Goal: Task Accomplishment & Management: Complete application form

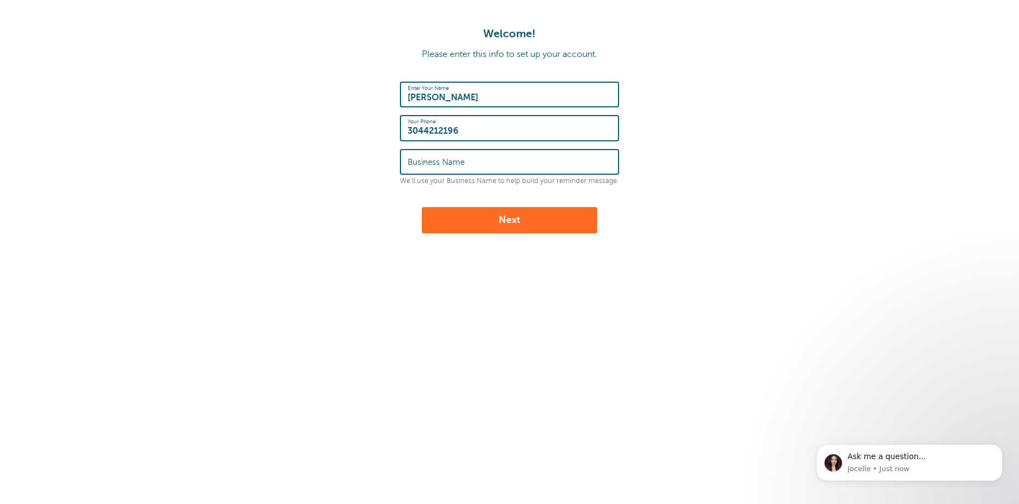
click at [451, 165] on label "Business Name" at bounding box center [436, 162] width 57 height 10
click at [451, 165] on input "Business Name" at bounding box center [510, 162] width 204 height 24
type input "Damous Psychological Services"
click at [492, 221] on button "Next" at bounding box center [509, 220] width 175 height 26
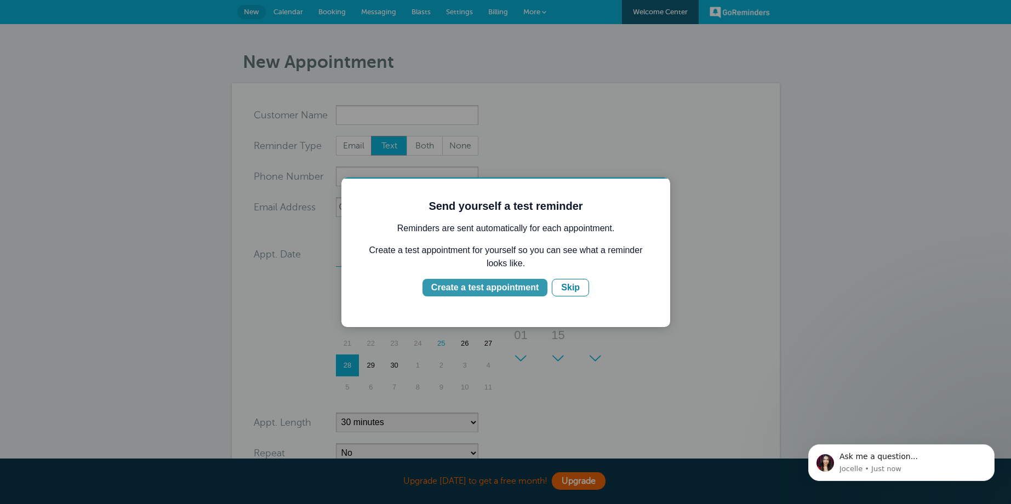
click at [493, 288] on div "Create a test appointment" at bounding box center [484, 287] width 107 height 13
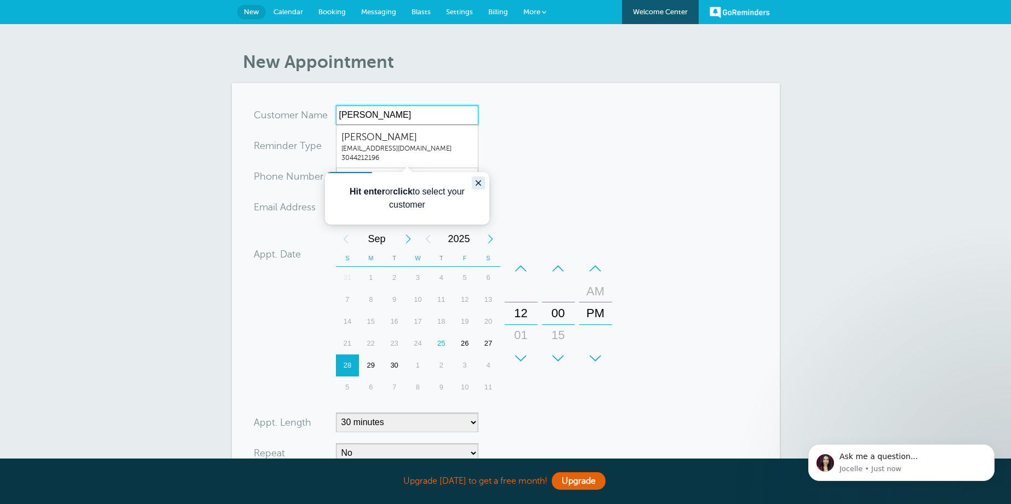
type input "Jamie"
click at [478, 183] on icon "Close guide" at bounding box center [478, 182] width 5 height 5
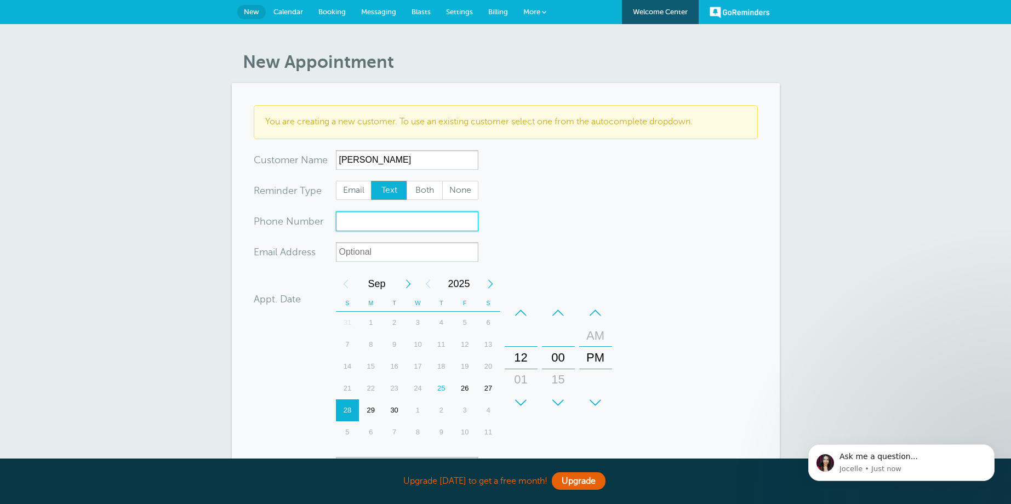
click at [352, 226] on input "xxx-no-autofill" at bounding box center [407, 222] width 142 height 20
type input "3044212196"
click at [543, 247] on form "You are creating a new customer. To use an existing customer select one from th…" at bounding box center [506, 352] width 504 height 494
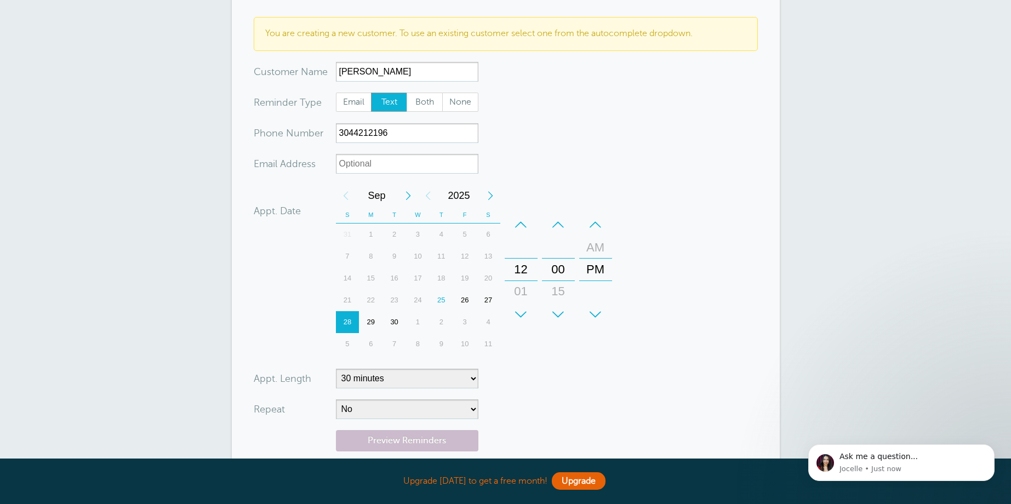
scroll to position [93, 0]
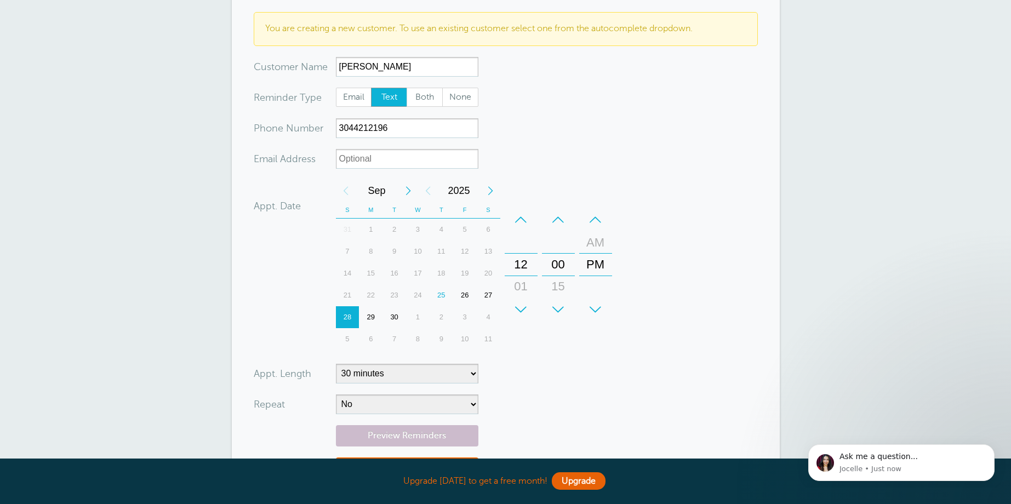
click at [370, 317] on div "29" at bounding box center [371, 317] width 24 height 22
click at [523, 286] on div "01" at bounding box center [521, 287] width 26 height 22
click at [558, 289] on div "15" at bounding box center [558, 287] width 26 height 22
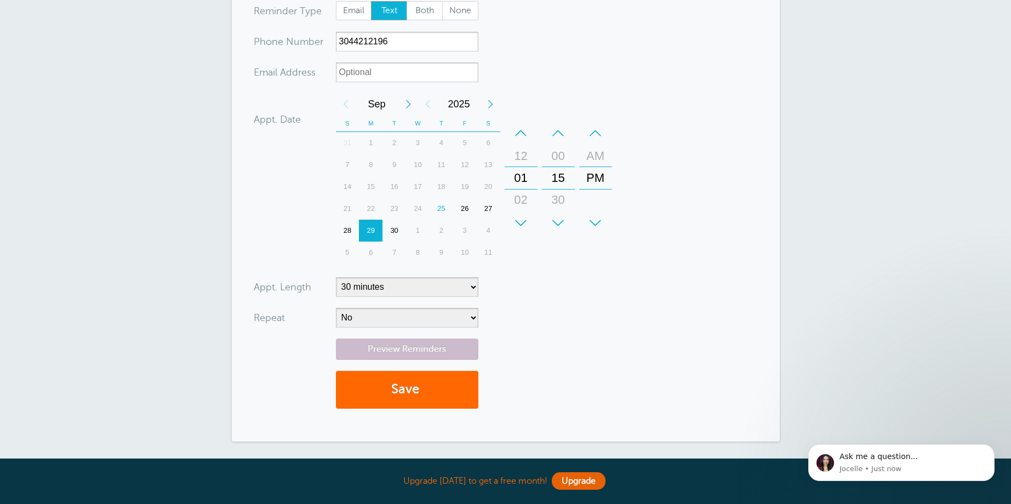
scroll to position [193, 0]
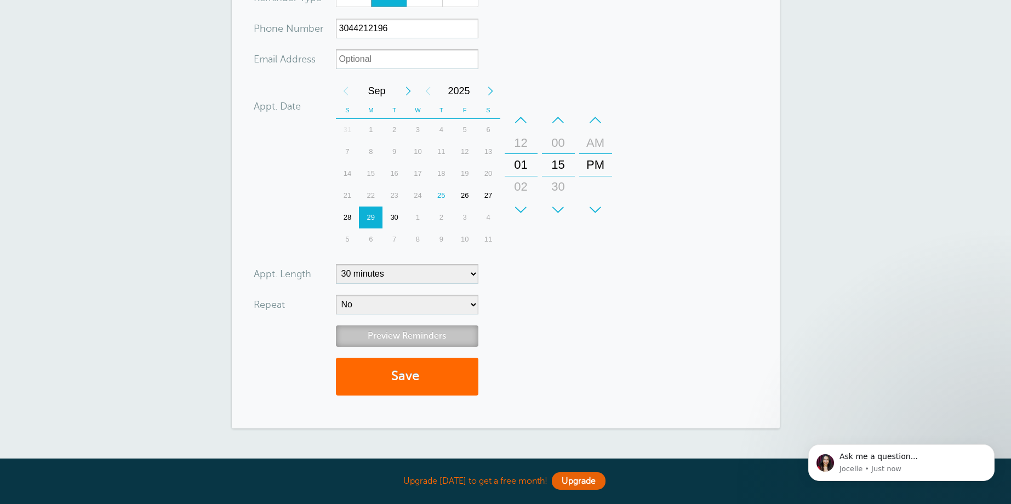
click at [408, 339] on link "Preview Reminders" at bounding box center [407, 336] width 142 height 21
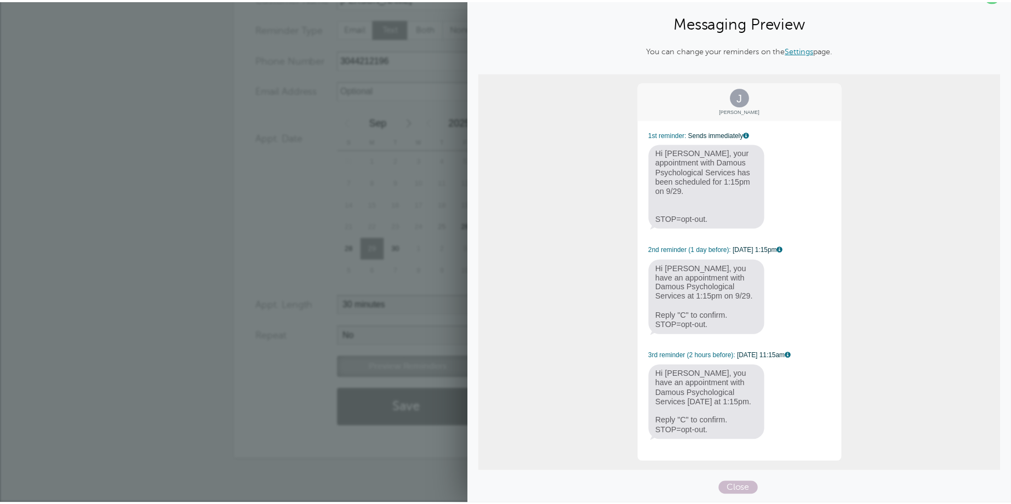
scroll to position [0, 0]
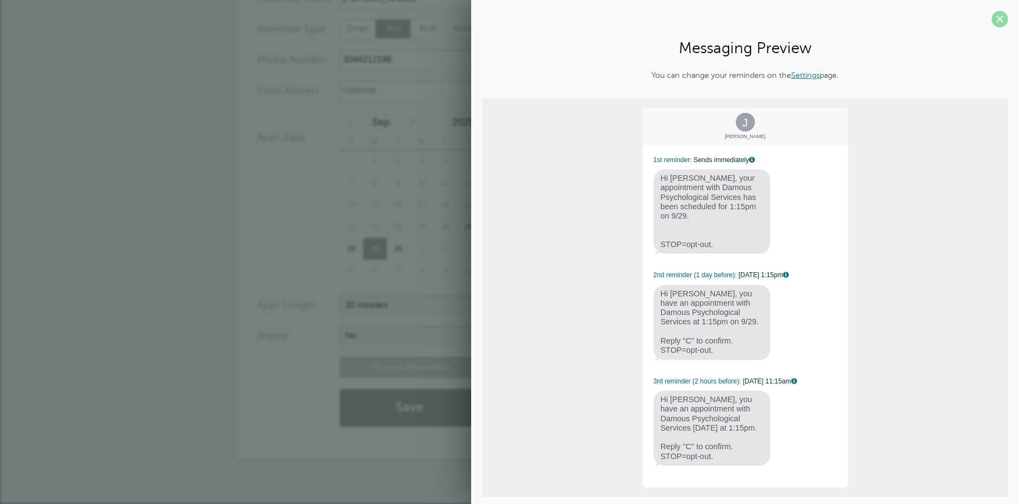
click at [992, 21] on span at bounding box center [1000, 19] width 16 height 16
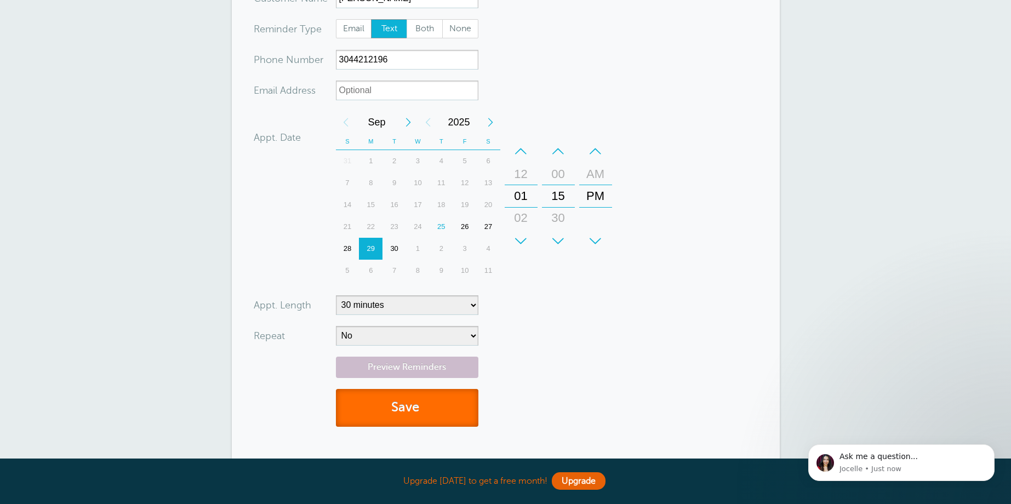
click at [411, 411] on button "Save" at bounding box center [407, 408] width 142 height 38
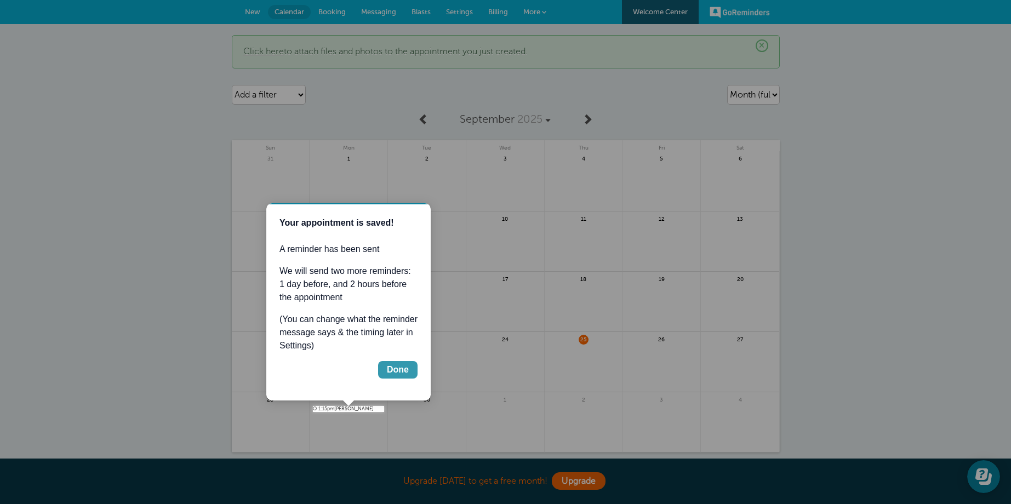
click at [404, 371] on div "Done" at bounding box center [398, 369] width 22 height 13
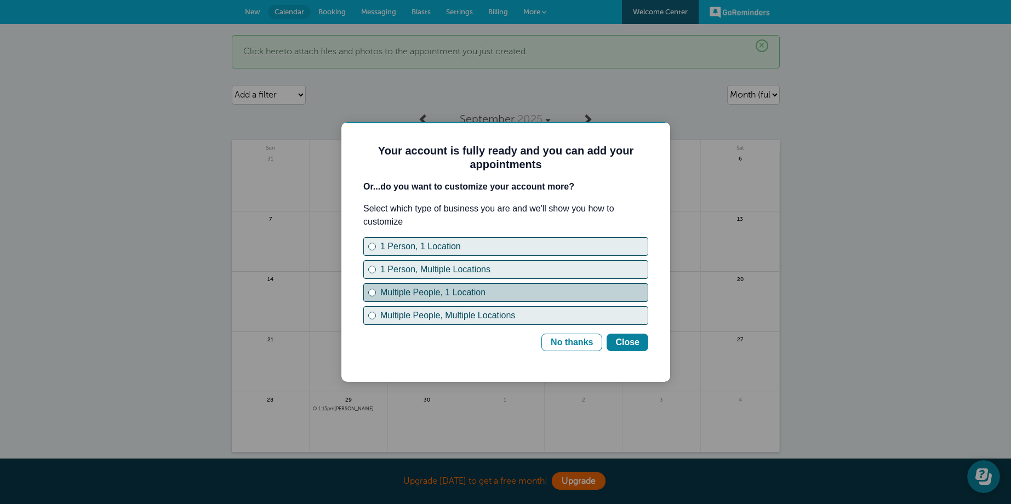
click at [427, 294] on div "Multiple People, 1 Location" at bounding box center [513, 292] width 267 height 13
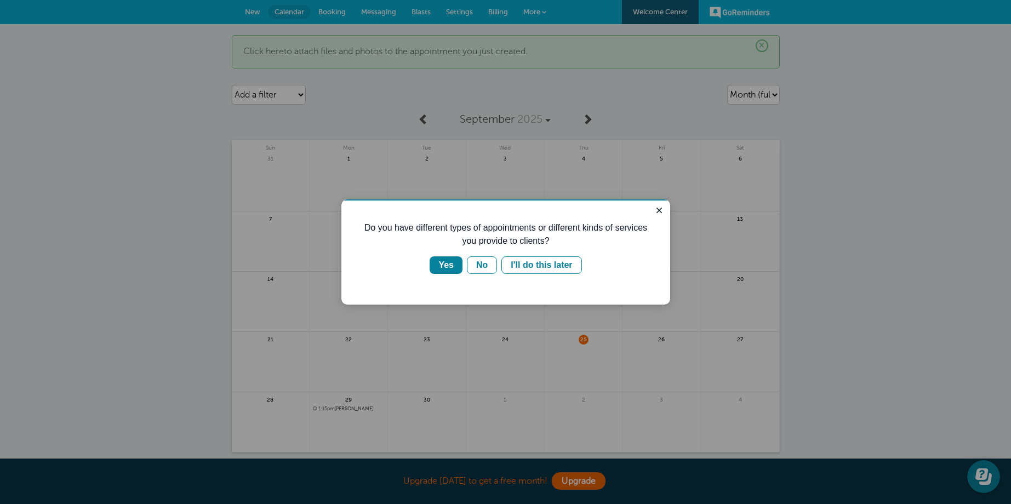
click at [445, 276] on div "Do you have different types of appointments or different kinds of services you …" at bounding box center [505, 251] width 329 height 105
click at [446, 269] on div "Yes" at bounding box center [445, 265] width 15 height 13
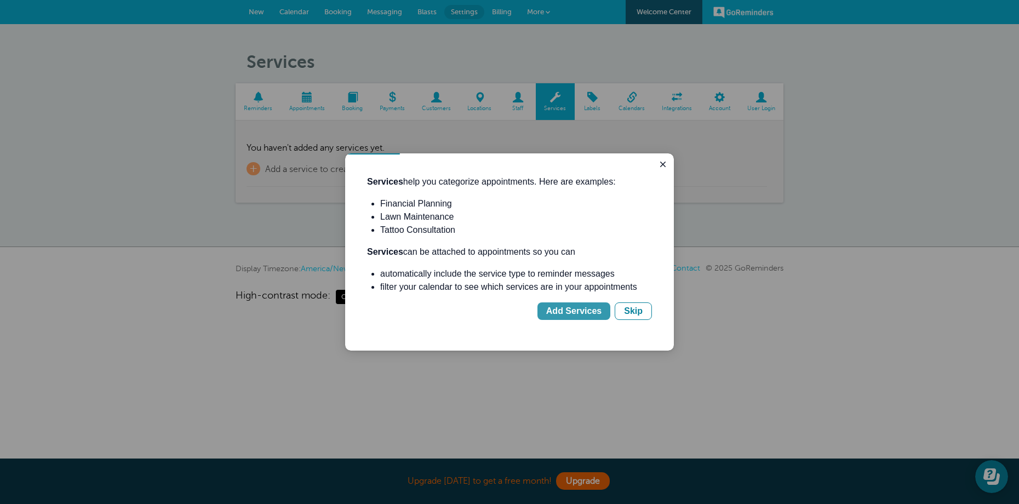
click at [566, 316] on div "Add Services" at bounding box center [573, 311] width 55 height 13
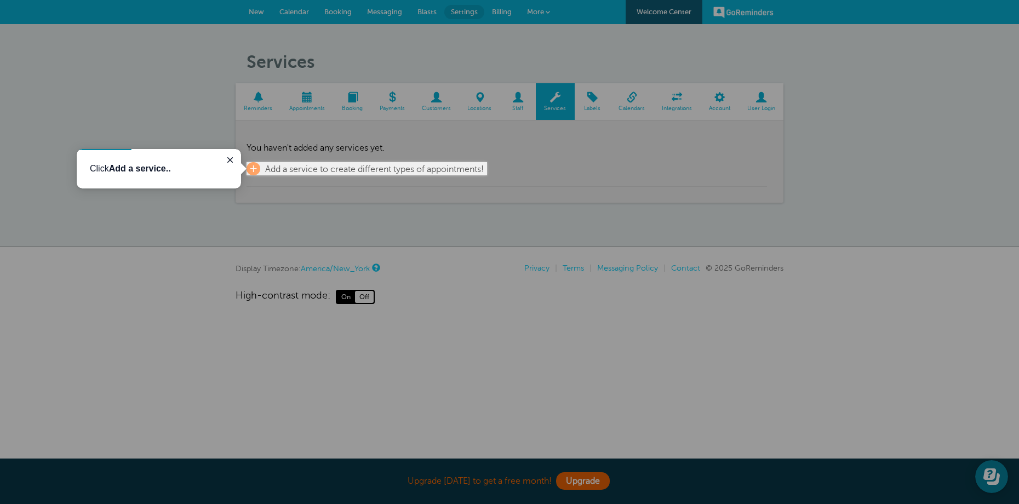
click at [353, 175] on div at bounding box center [633, 339] width 773 height 329
click at [255, 169] on span "+" at bounding box center [254, 168] width 14 height 13
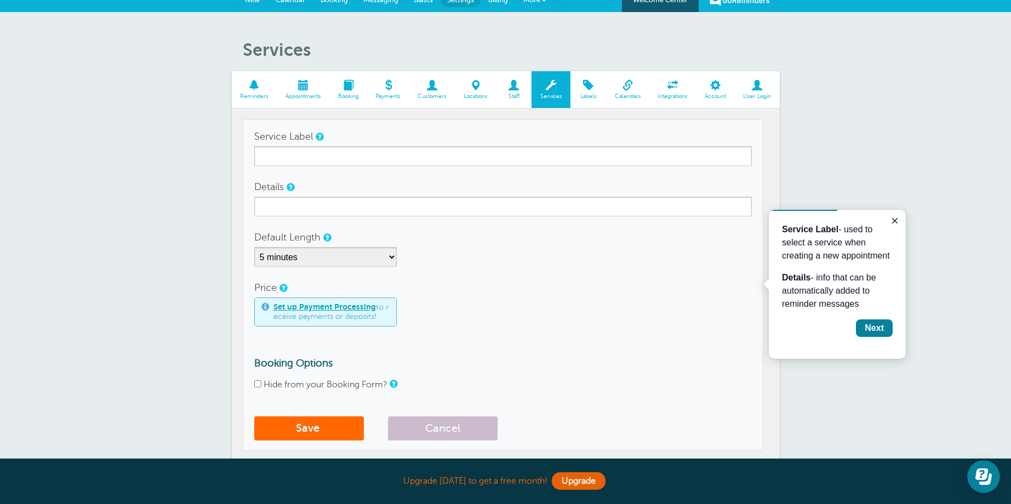
scroll to position [14, 0]
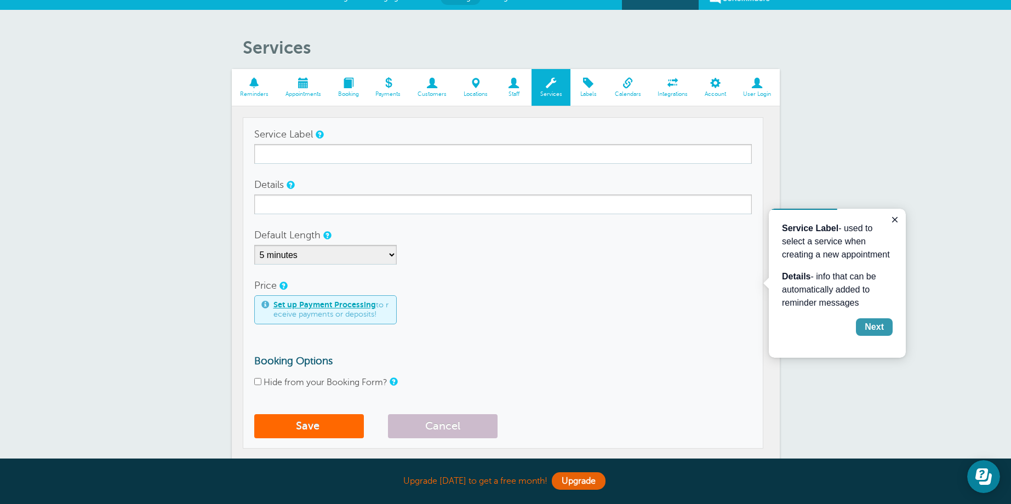
click at [883, 330] on div "Next" at bounding box center [874, 327] width 19 height 13
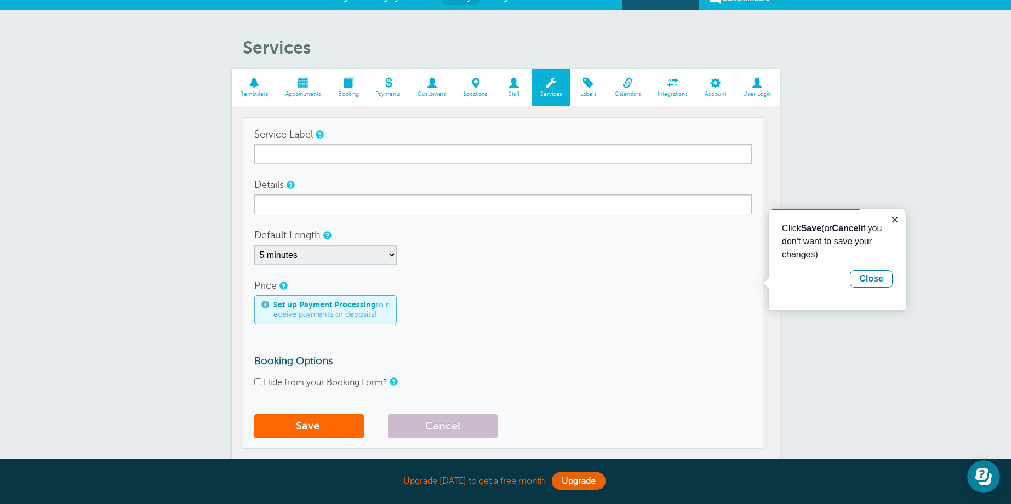
scroll to position [142, 0]
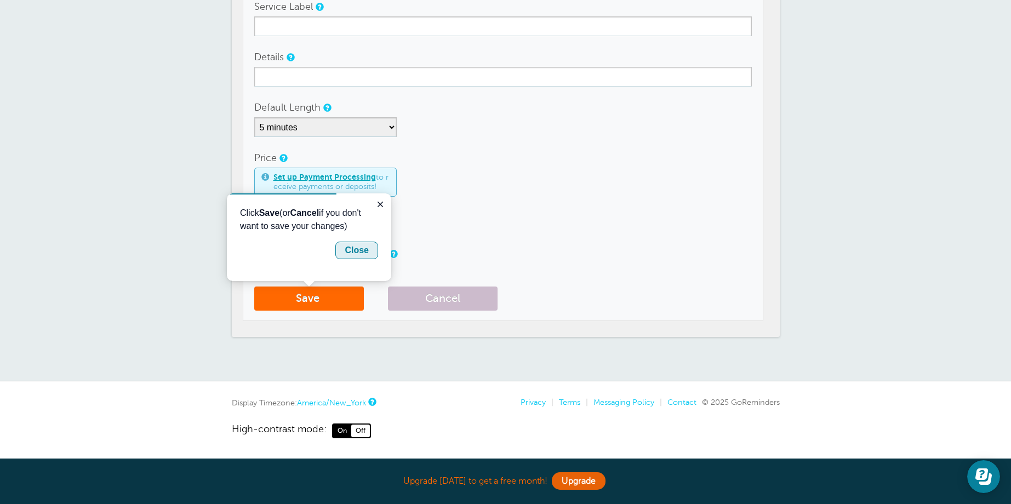
click at [358, 251] on div "Close" at bounding box center [357, 250] width 24 height 13
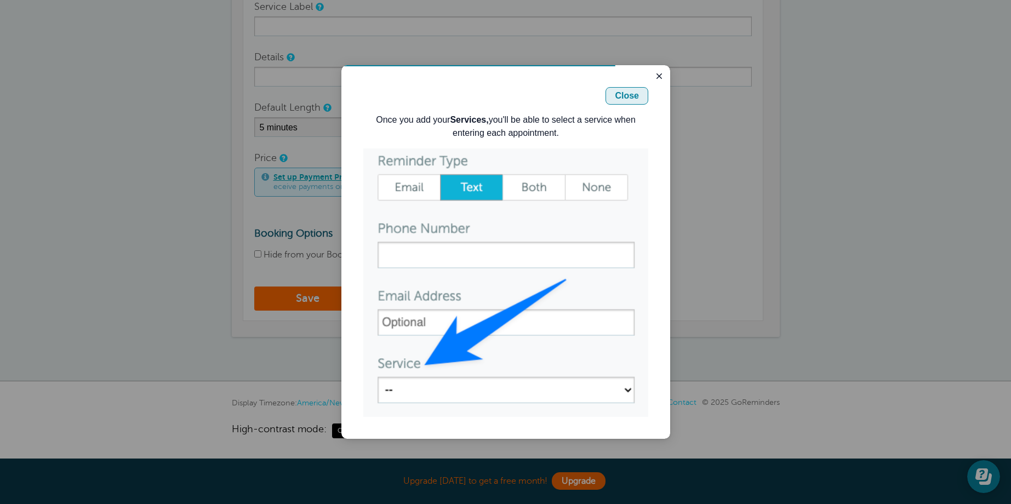
click at [627, 101] on div "Close" at bounding box center [627, 95] width 24 height 13
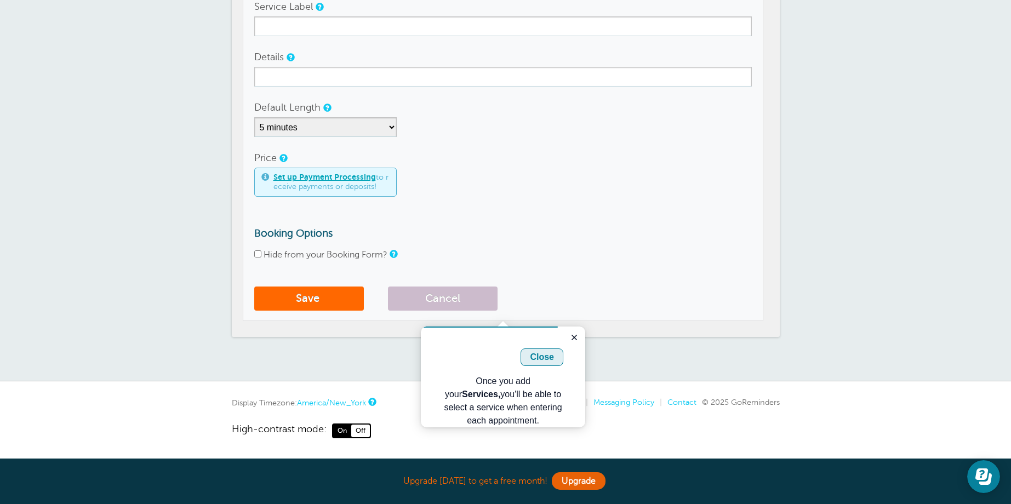
scroll to position [132, 0]
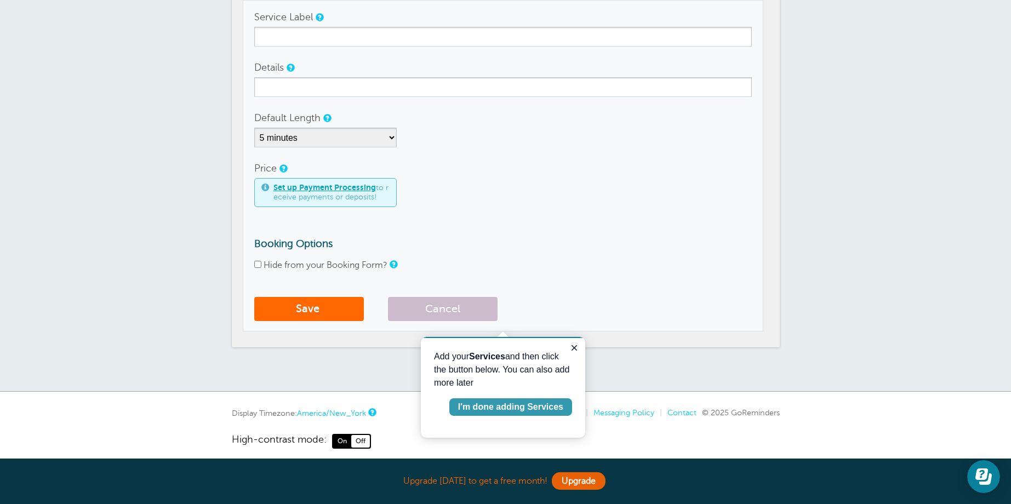
click at [510, 407] on div "I'm done adding Services" at bounding box center [510, 407] width 105 height 13
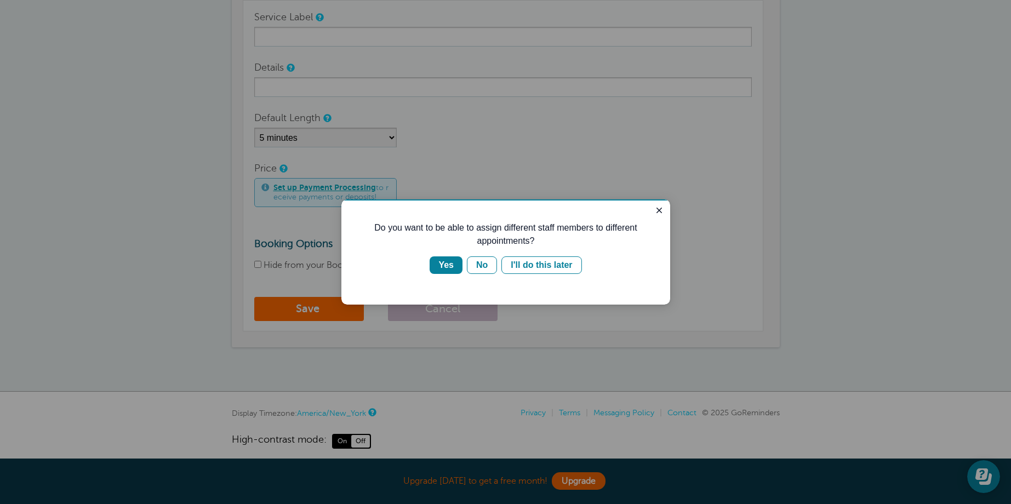
scroll to position [0, 0]
click at [453, 269] on div "Yes" at bounding box center [445, 265] width 15 height 13
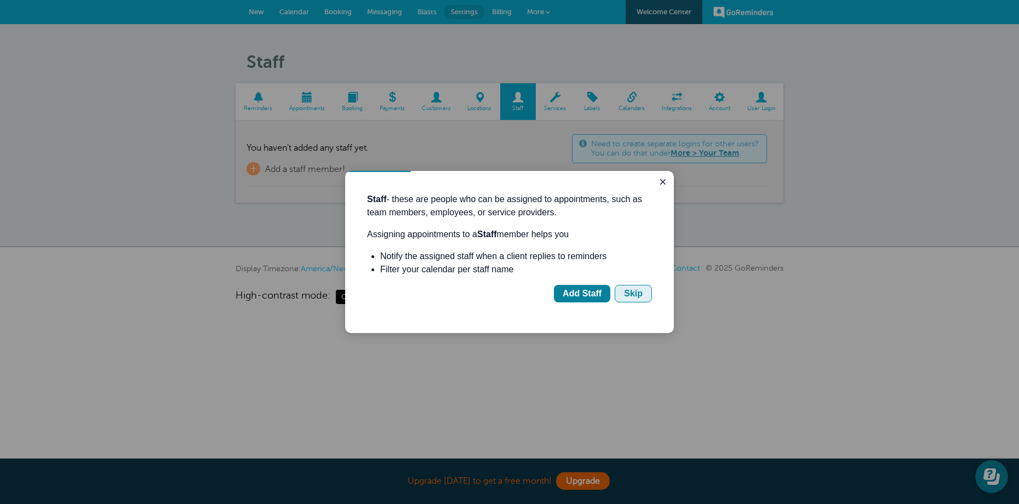
click at [637, 297] on div "Skip" at bounding box center [633, 293] width 19 height 13
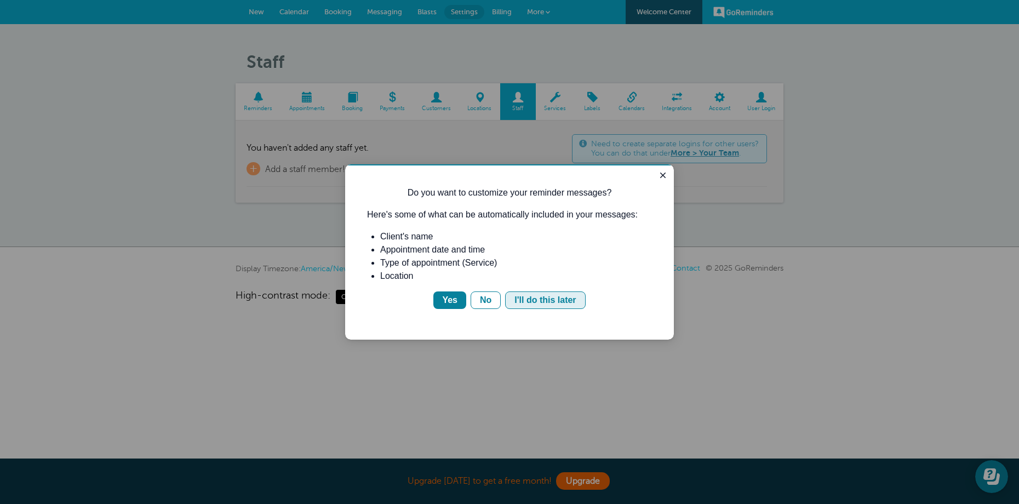
click at [543, 304] on div "I'll do this later" at bounding box center [545, 300] width 61 height 13
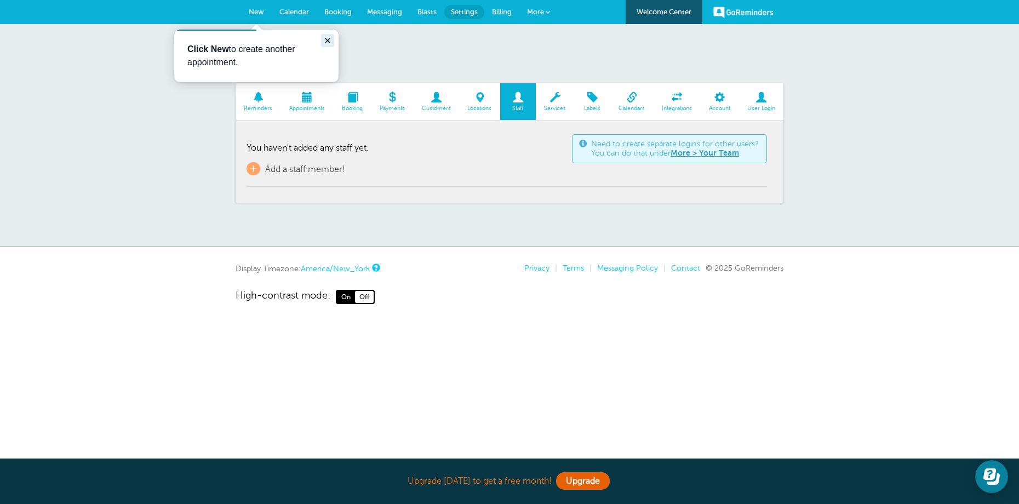
click at [326, 44] on icon "Close guide" at bounding box center [327, 40] width 9 height 9
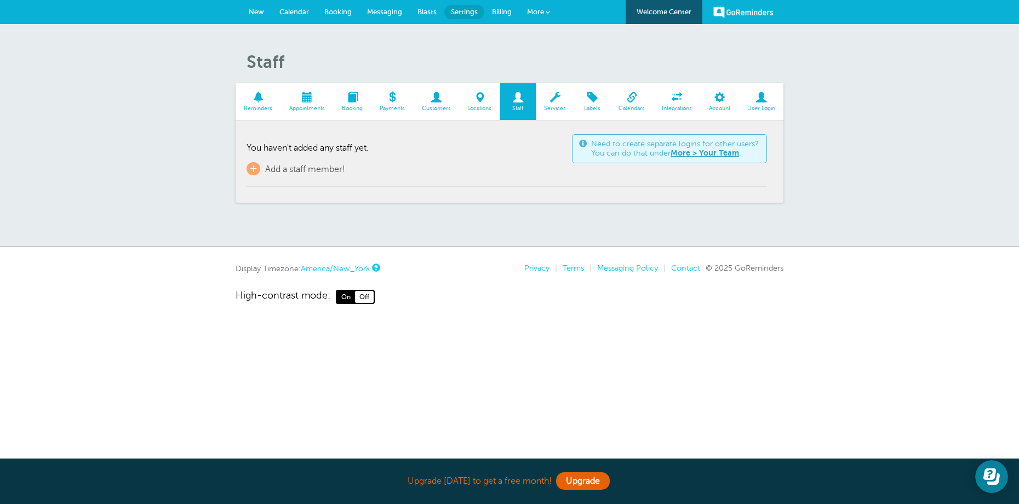
click at [258, 110] on span "Reminders" at bounding box center [258, 108] width 35 height 7
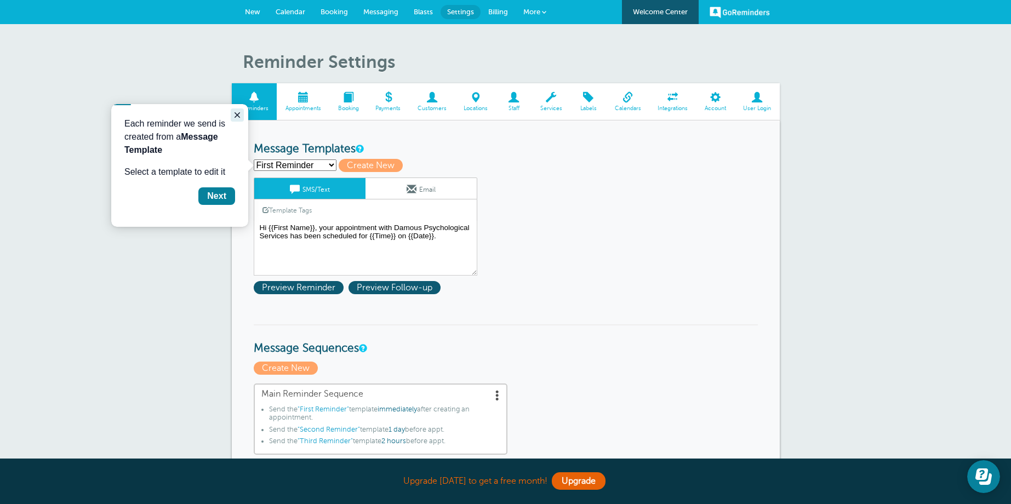
click at [237, 117] on icon "Close guide" at bounding box center [237, 115] width 9 height 9
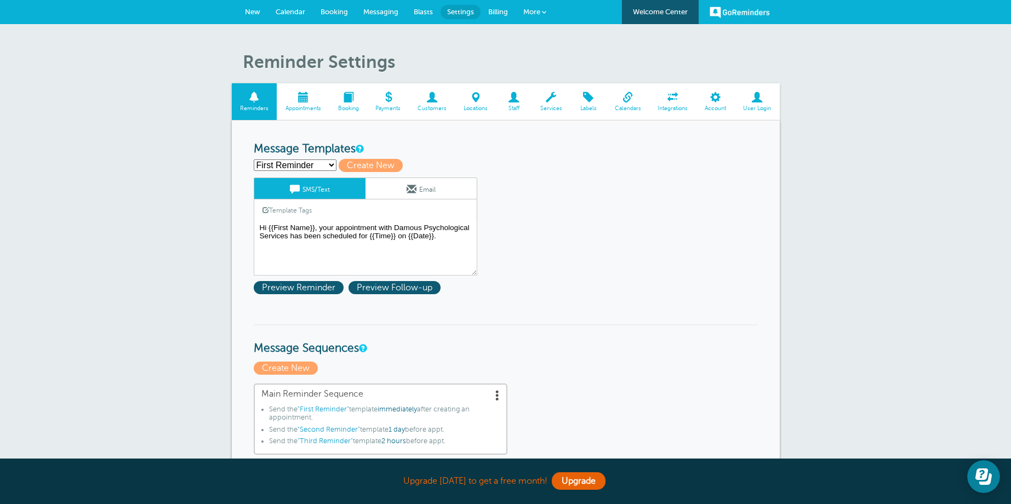
click at [329, 164] on select "First Reminder Second Reminder Third Reminder Create new..." at bounding box center [295, 165] width 83 height 12
click at [254, 159] on select "First Reminder Second Reminder Third Reminder Create new..." at bounding box center [295, 165] width 83 height 12
click at [512, 102] on span at bounding box center [514, 97] width 36 height 10
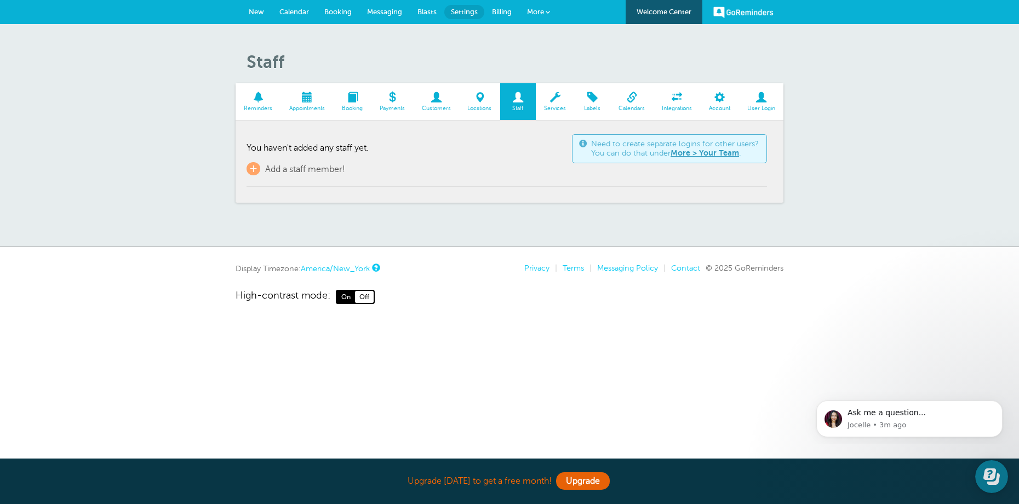
click at [484, 109] on span "Locations" at bounding box center [480, 108] width 30 height 7
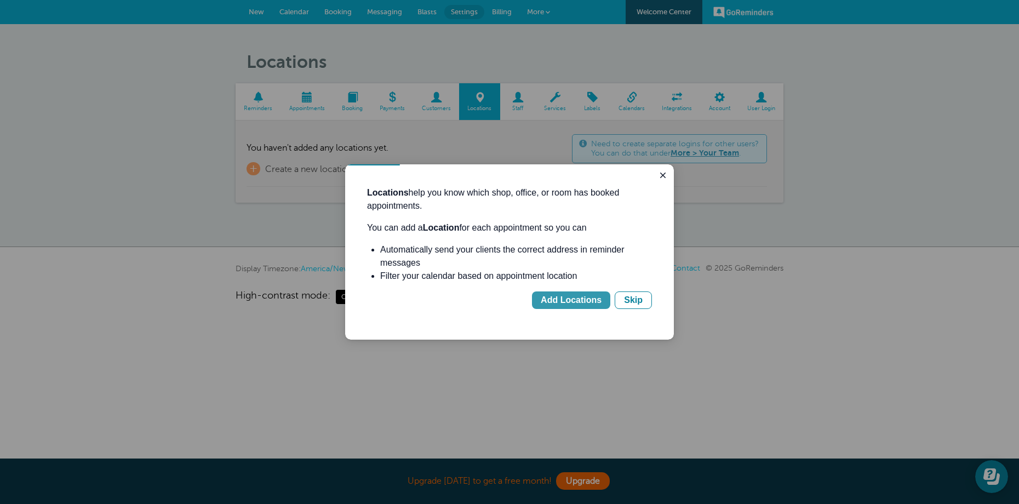
click at [549, 299] on div "Add Locations" at bounding box center [571, 300] width 61 height 13
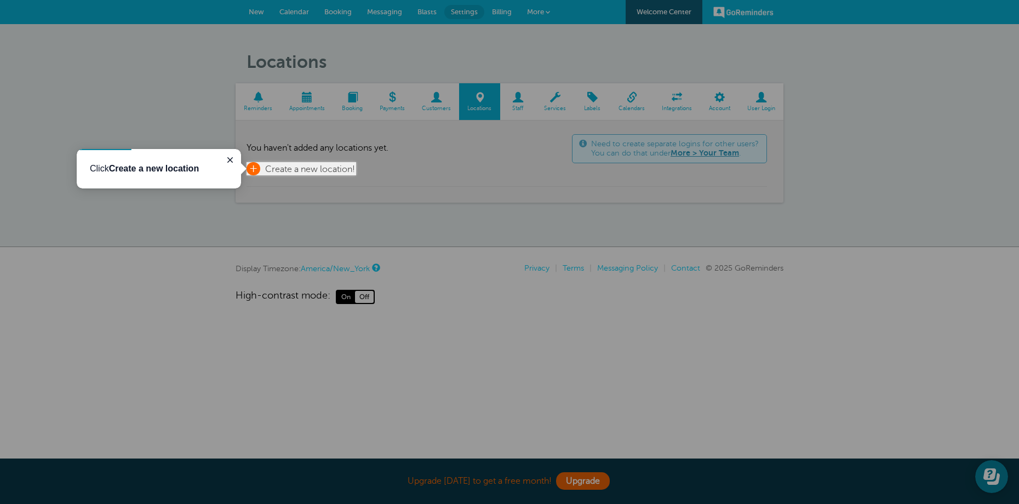
click at [286, 168] on span "Create a new location!" at bounding box center [310, 169] width 90 height 10
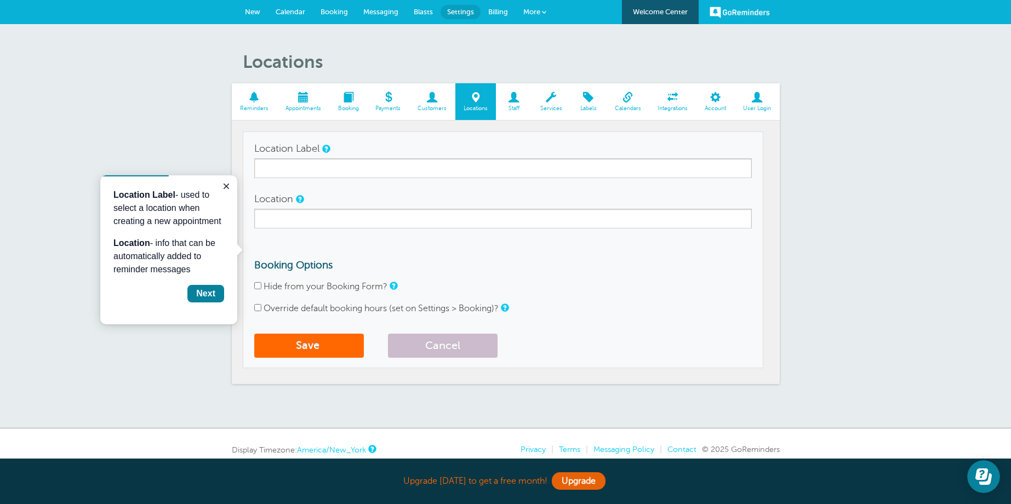
click at [829, 195] on div "Locations Reminders Appointments Booking Payments Customers Locations Staff Ser…" at bounding box center [505, 226] width 1011 height 404
